Goal: Information Seeking & Learning: Check status

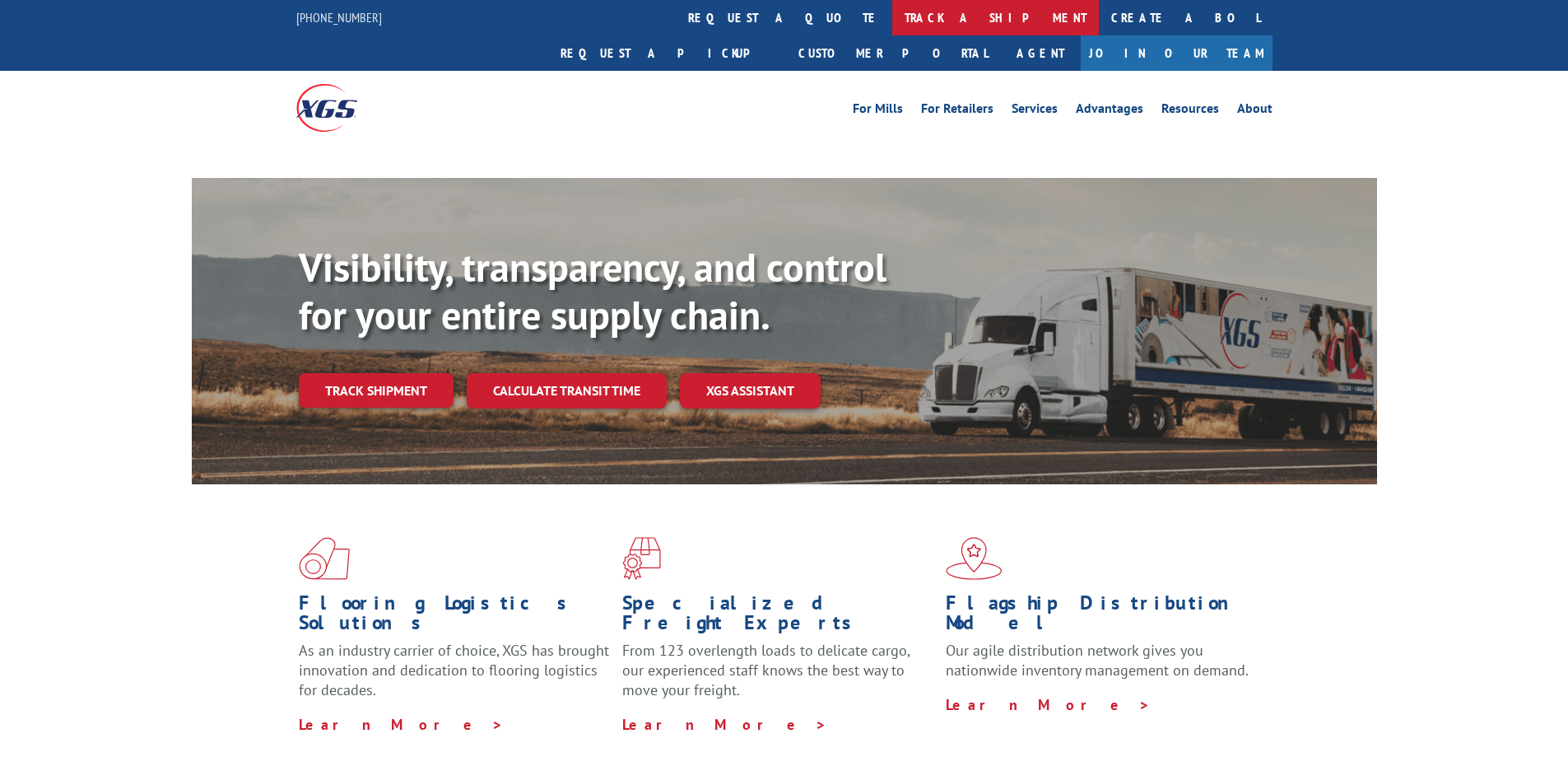
click at [892, 29] on link "track a shipment" at bounding box center [995, 17] width 206 height 35
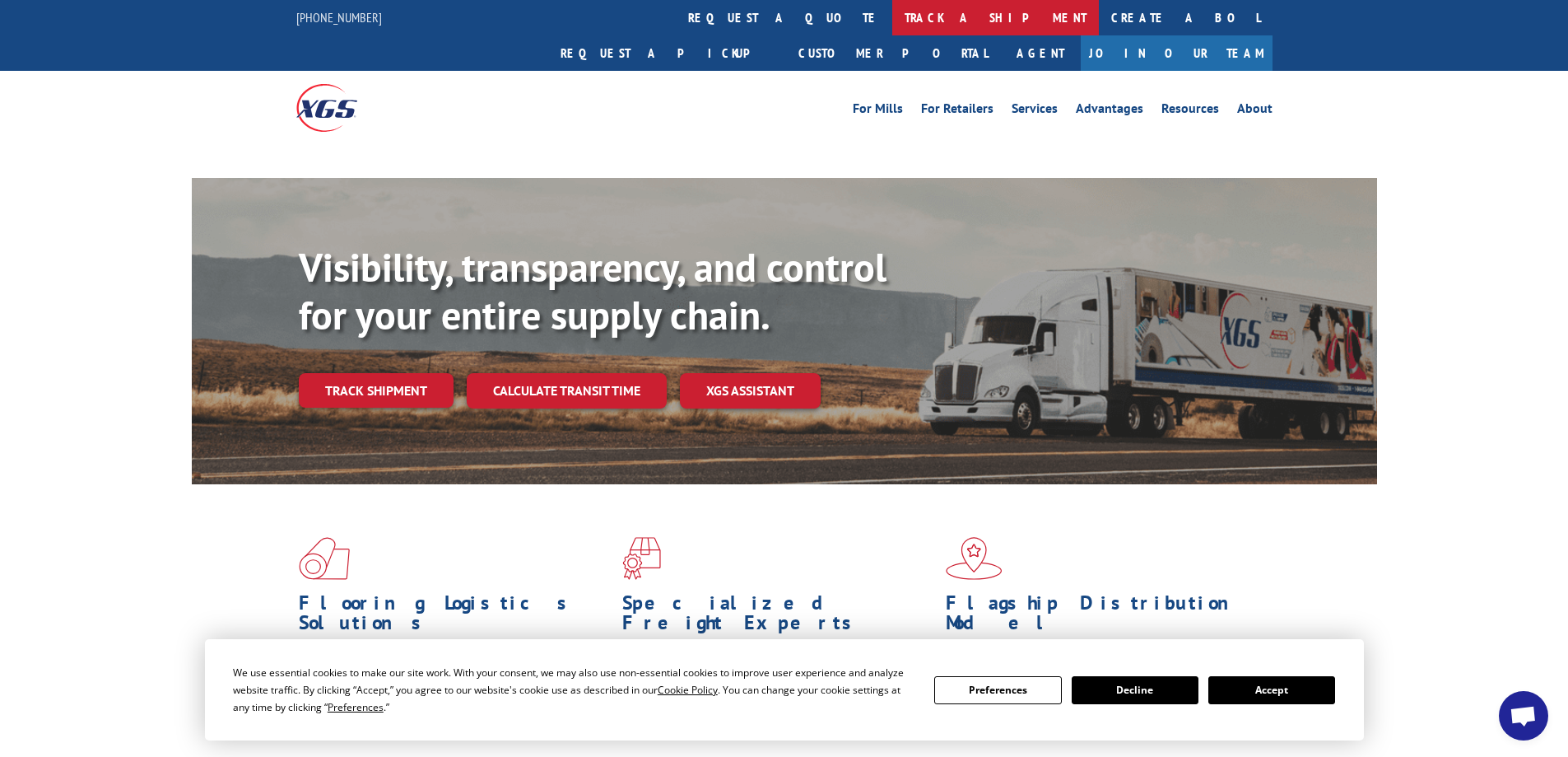
click at [892, 18] on link "track a shipment" at bounding box center [995, 17] width 206 height 35
click at [892, 22] on link "track a shipment" at bounding box center [995, 17] width 206 height 35
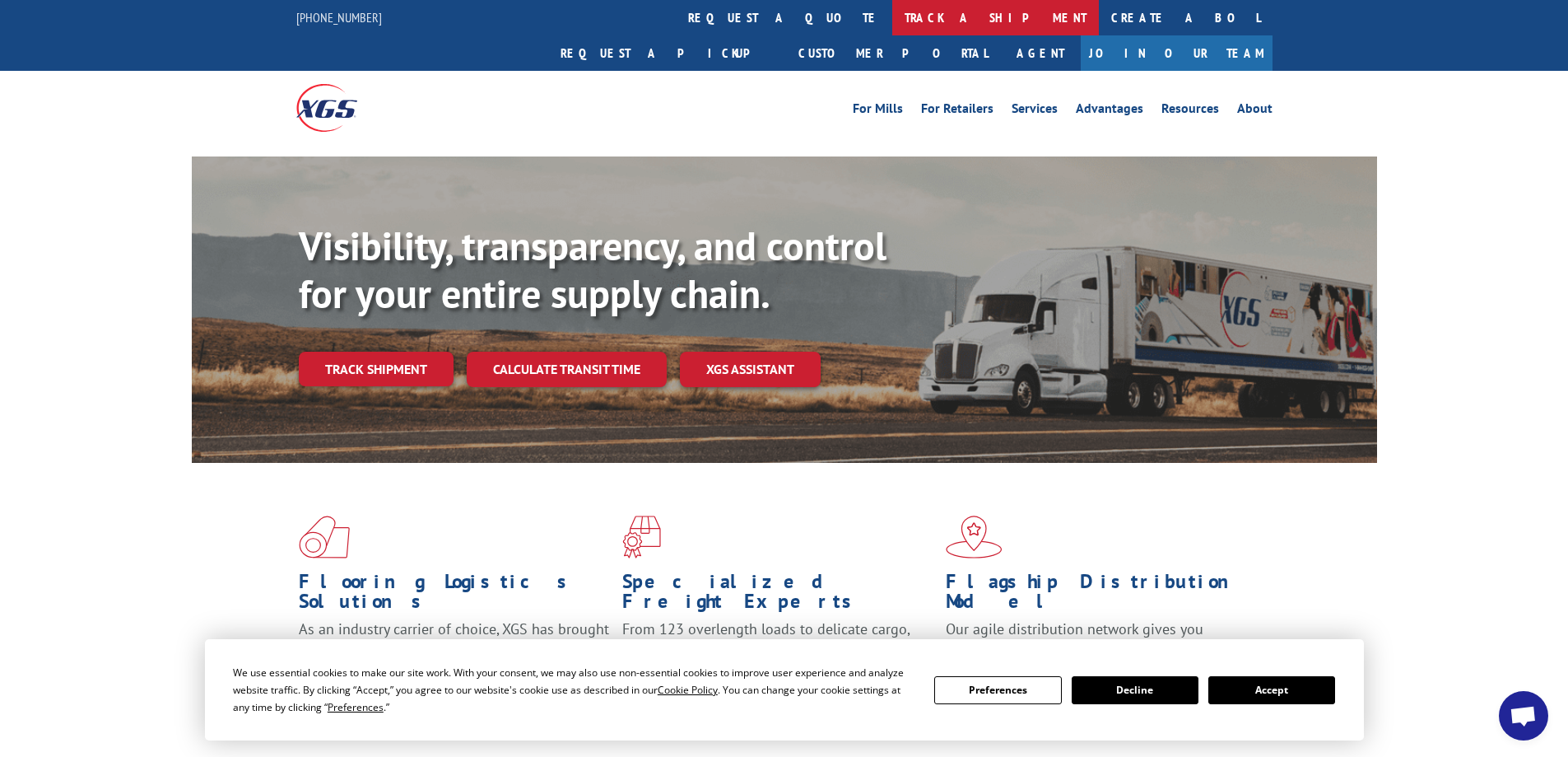
click at [892, 14] on link "track a shipment" at bounding box center [995, 17] width 206 height 35
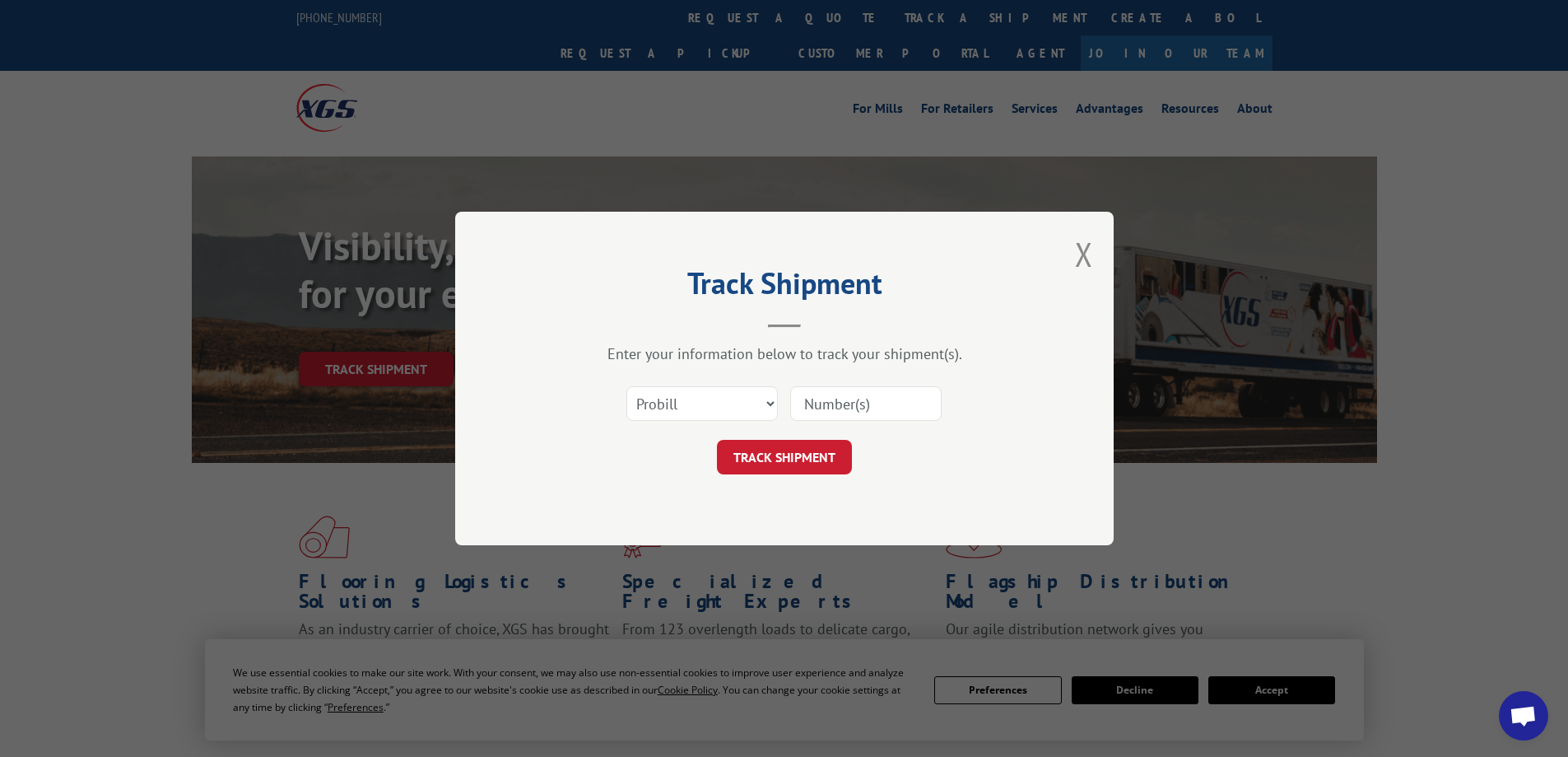
click at [690, 386] on div "Select category... Probill BOL PO" at bounding box center [702, 403] width 150 height 37
click at [668, 409] on select "Select category... Probill BOL PO" at bounding box center [702, 403] width 152 height 35
select select "po"
click at [626, 386] on select "Select category... Probill BOL PO" at bounding box center [702, 403] width 152 height 35
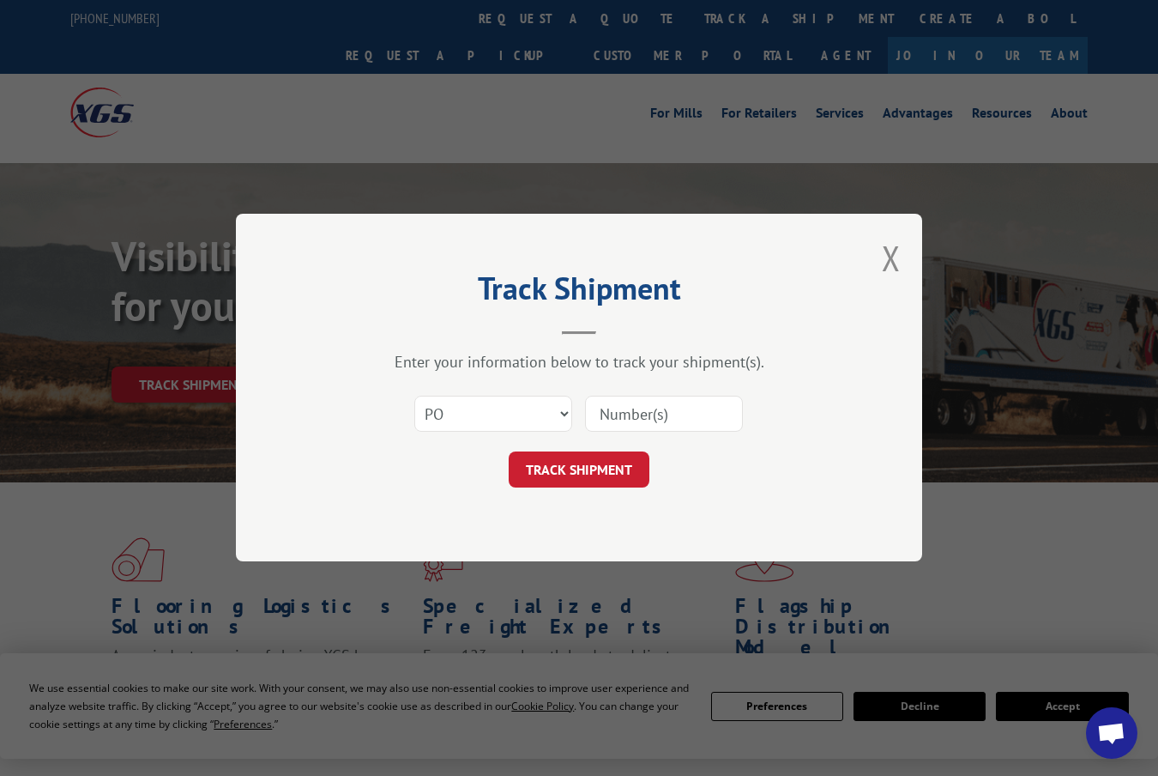
click at [854, 423] on div "Track Shipment Enter your information below to track your shipment(s). Select c…" at bounding box center [579, 388] width 686 height 348
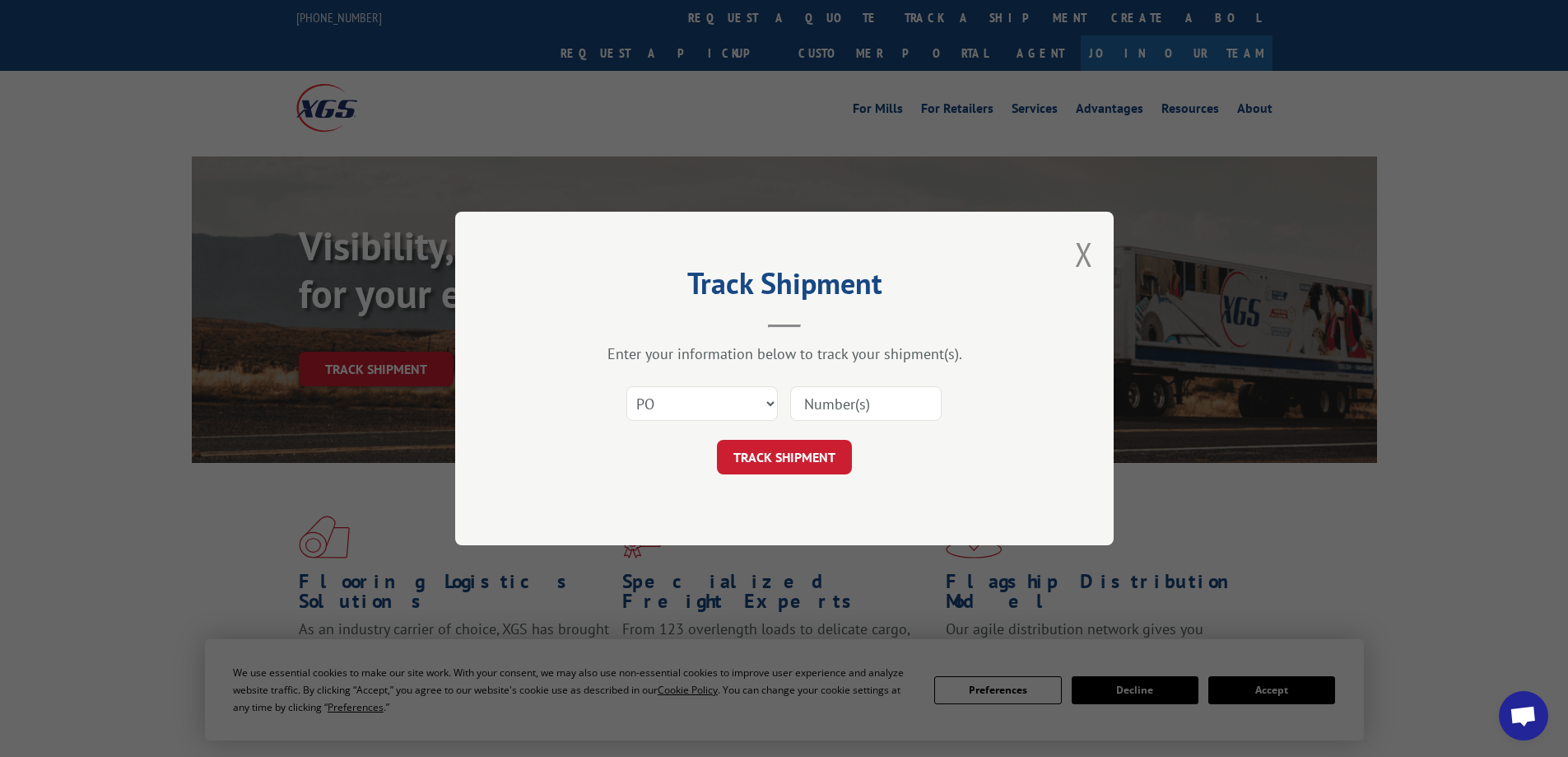
paste input "31506793"
type input "31506793"
click at [795, 438] on form "Select category... Probill BOL PO 31506793 TRACK SHIPMENT" at bounding box center [784, 425] width 494 height 98
click at [797, 450] on button "TRACK SHIPMENT" at bounding box center [784, 457] width 135 height 35
